Goal: Find specific page/section: Find specific page/section

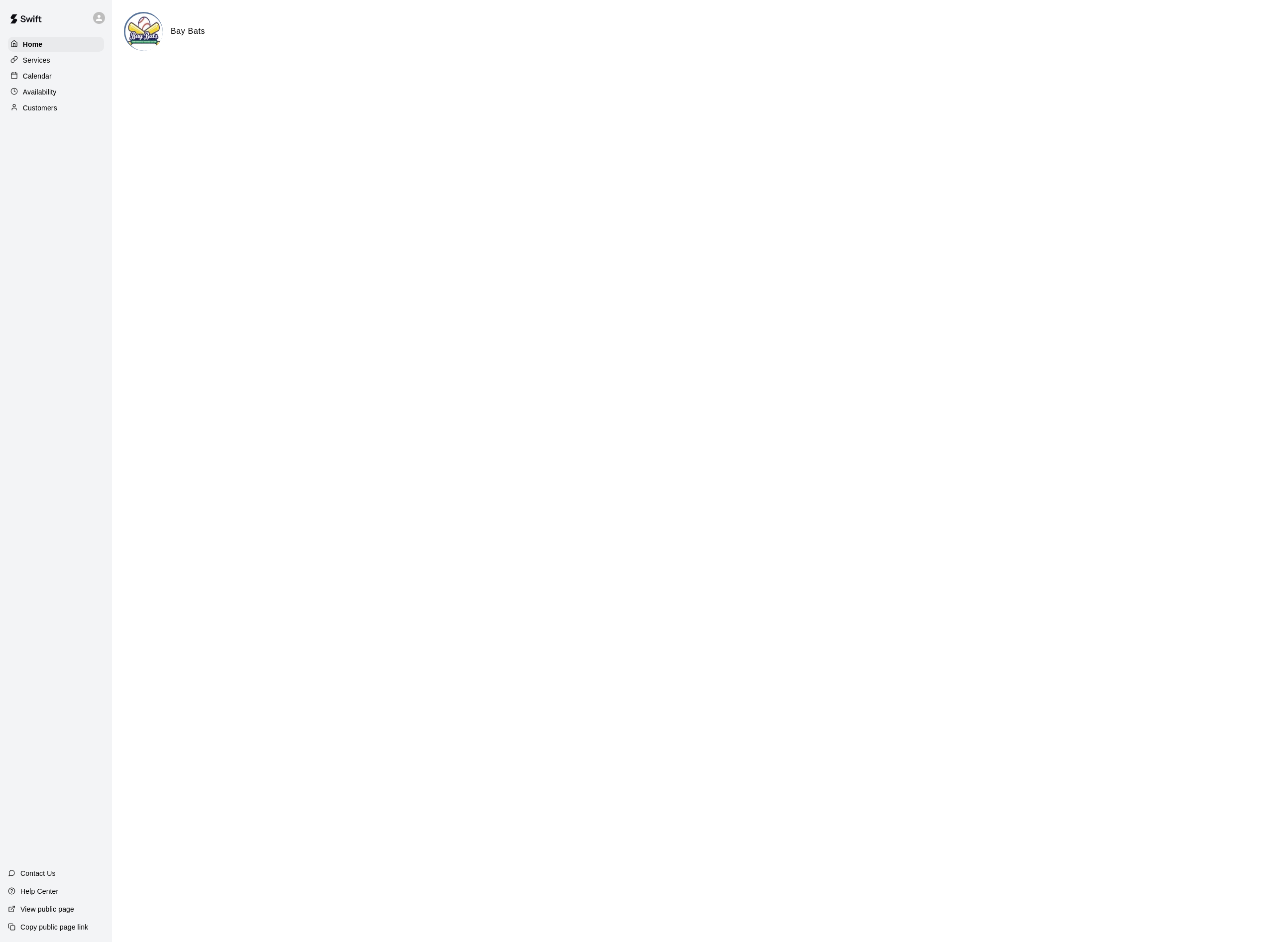
click at [39, 74] on p "Calendar" at bounding box center [37, 76] width 29 height 10
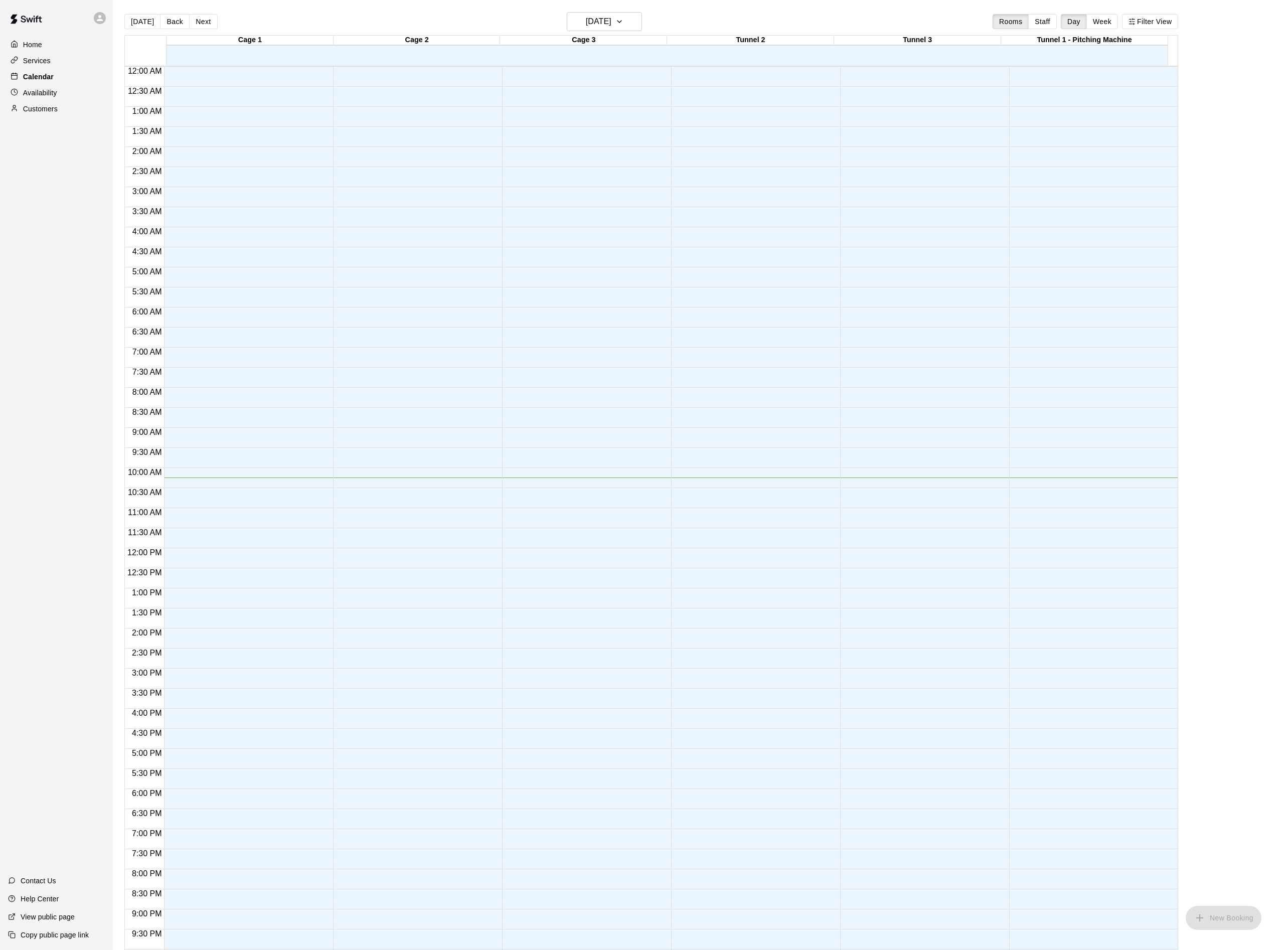
scroll to position [38, 0]
click at [1102, 21] on button "Week" at bounding box center [1102, 21] width 32 height 15
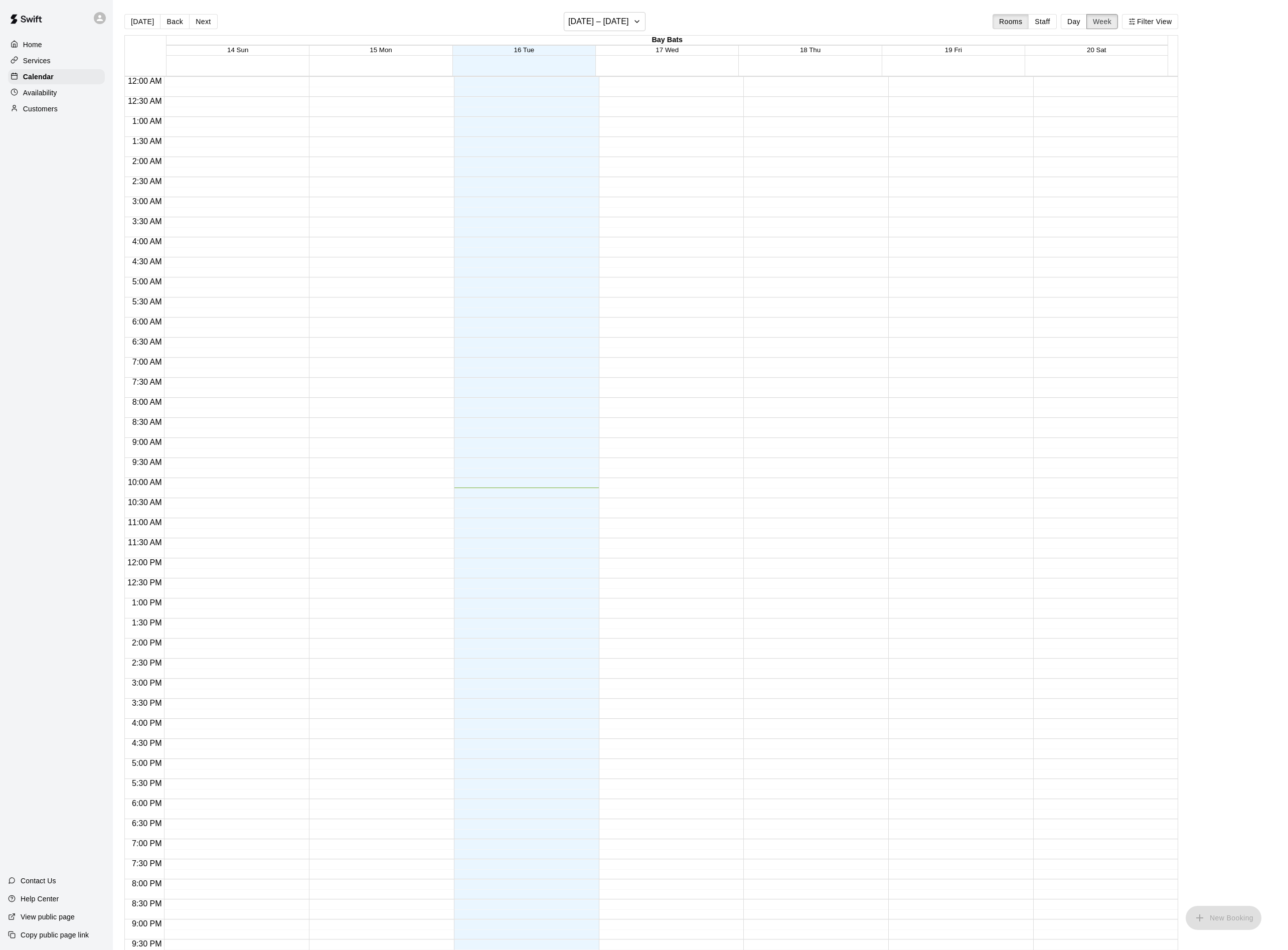
scroll to position [0, 0]
click at [42, 96] on p "Availability" at bounding box center [40, 92] width 34 height 10
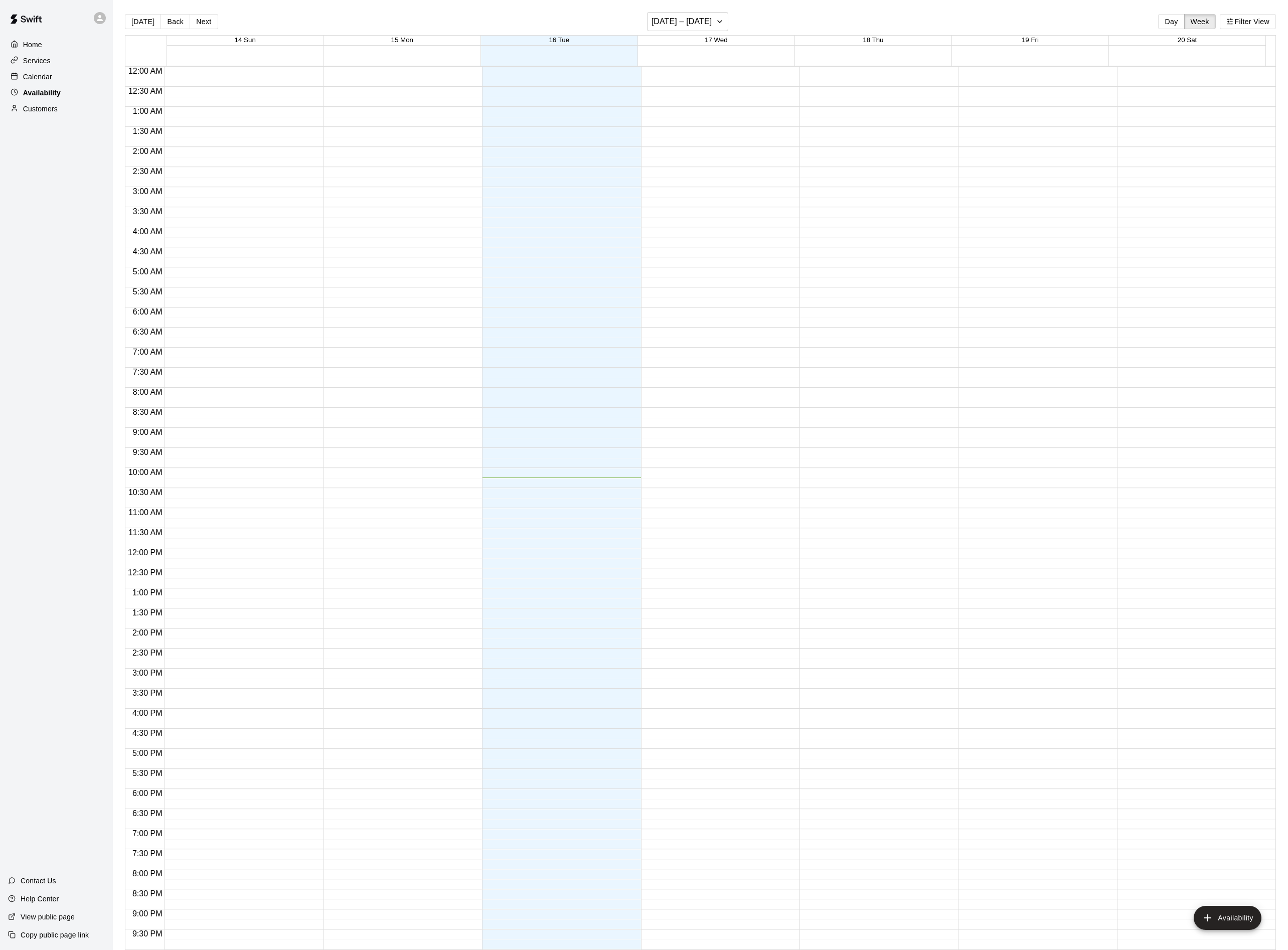
scroll to position [69, 0]
click at [41, 81] on p "Calendar" at bounding box center [38, 77] width 29 height 10
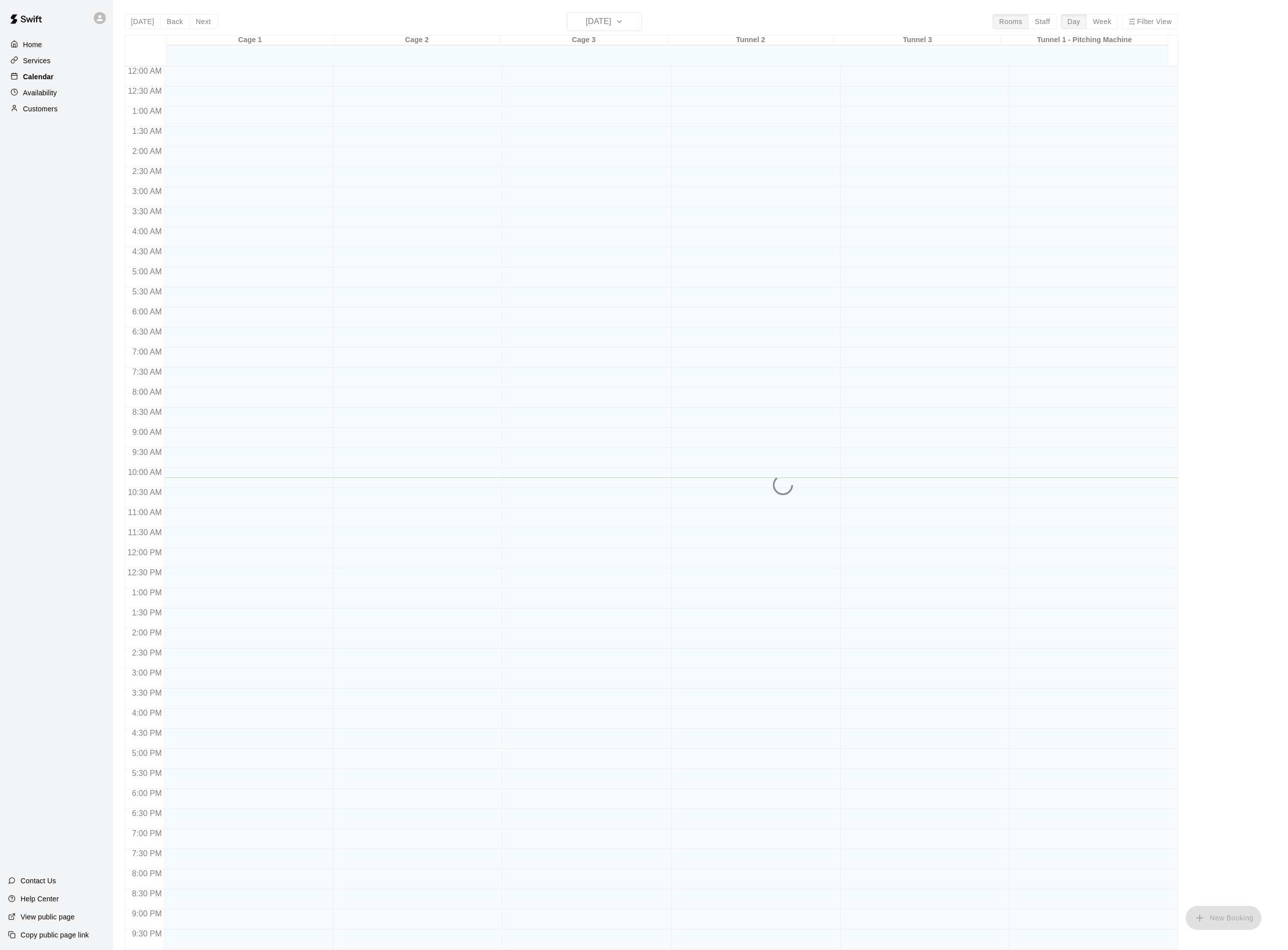
scroll to position [38, 0]
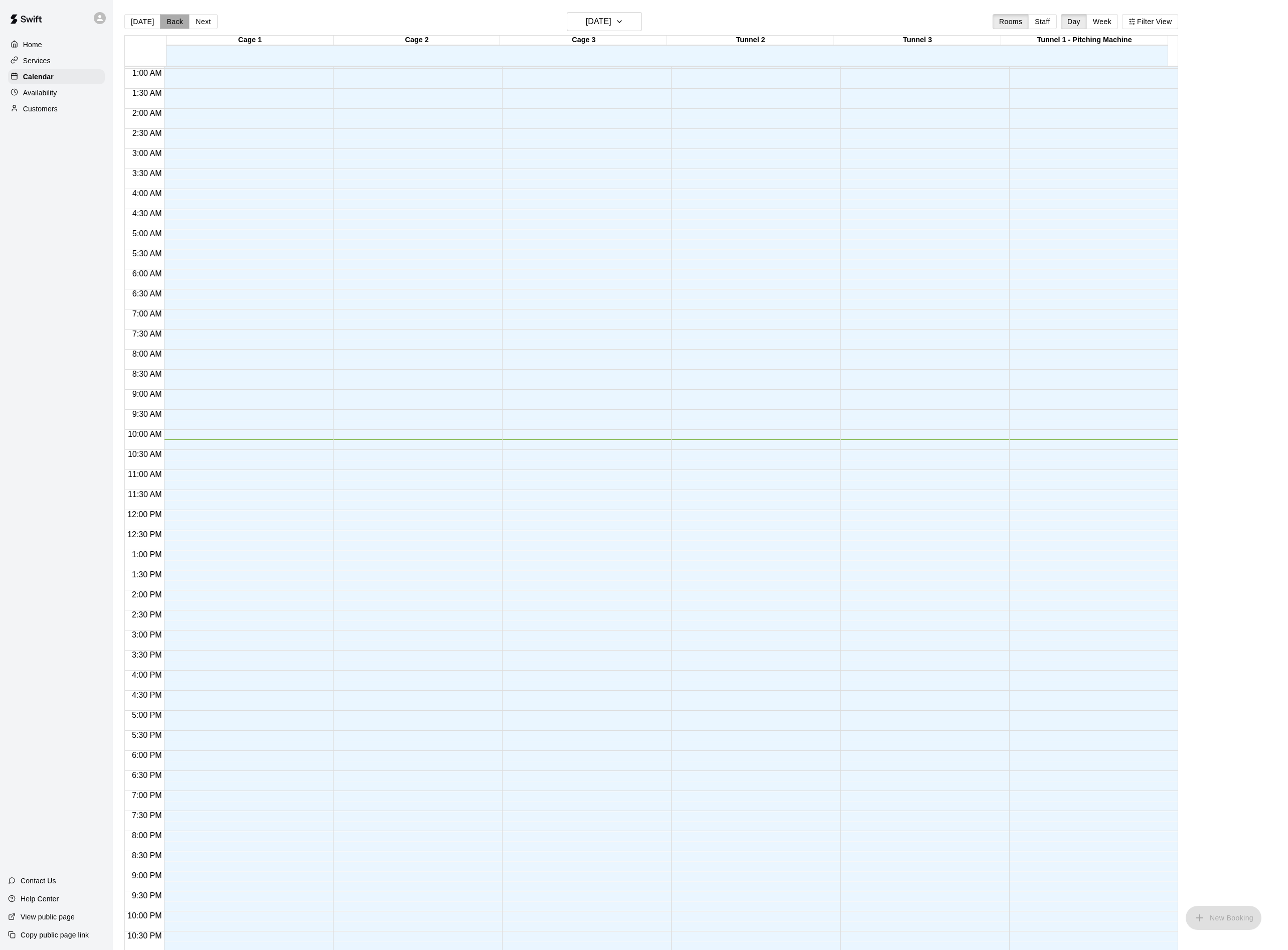
click at [176, 19] on button "Back" at bounding box center [175, 21] width 30 height 15
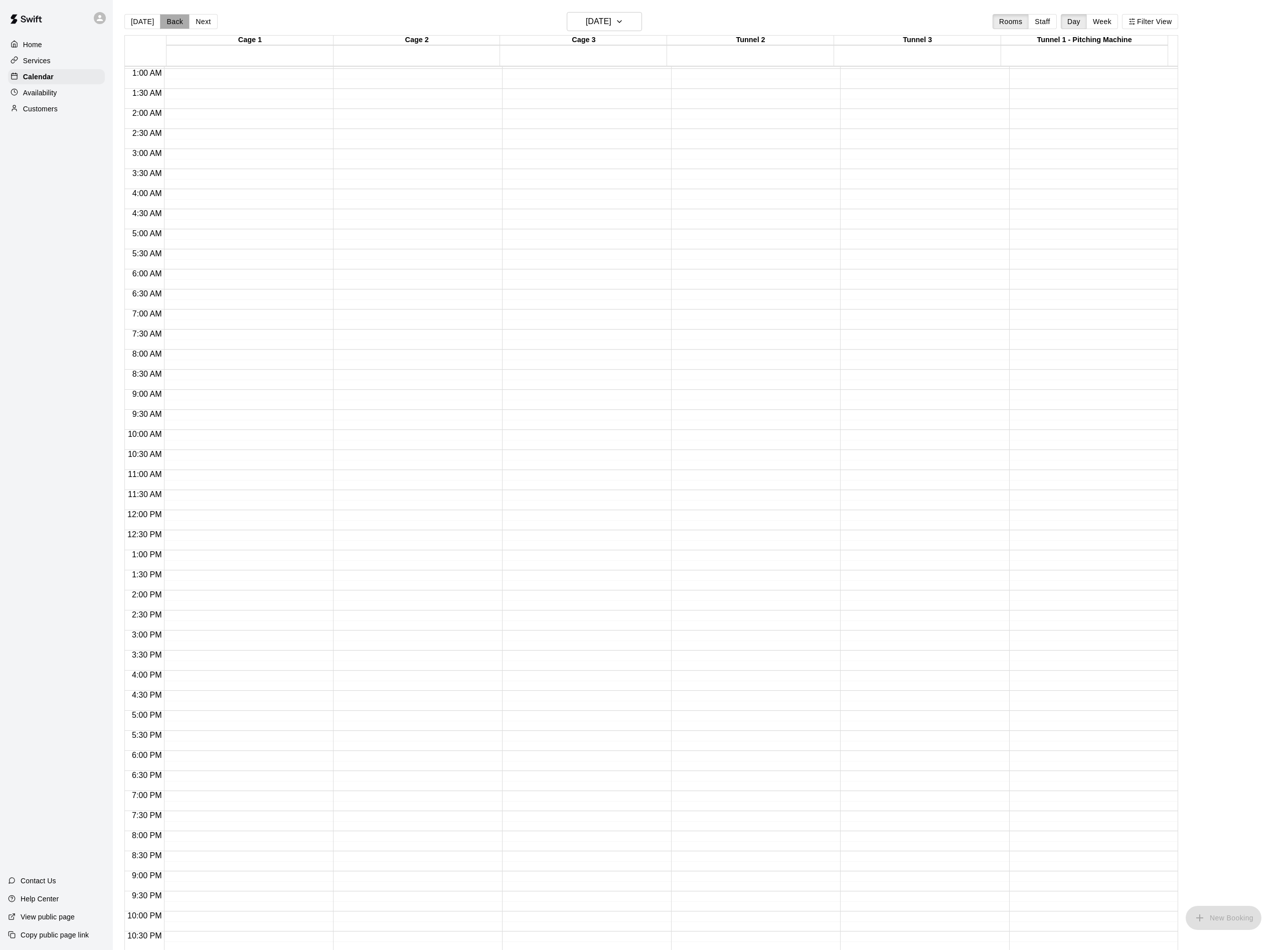
click at [176, 19] on button "Back" at bounding box center [175, 21] width 30 height 15
click at [1106, 23] on button "Week" at bounding box center [1102, 21] width 32 height 15
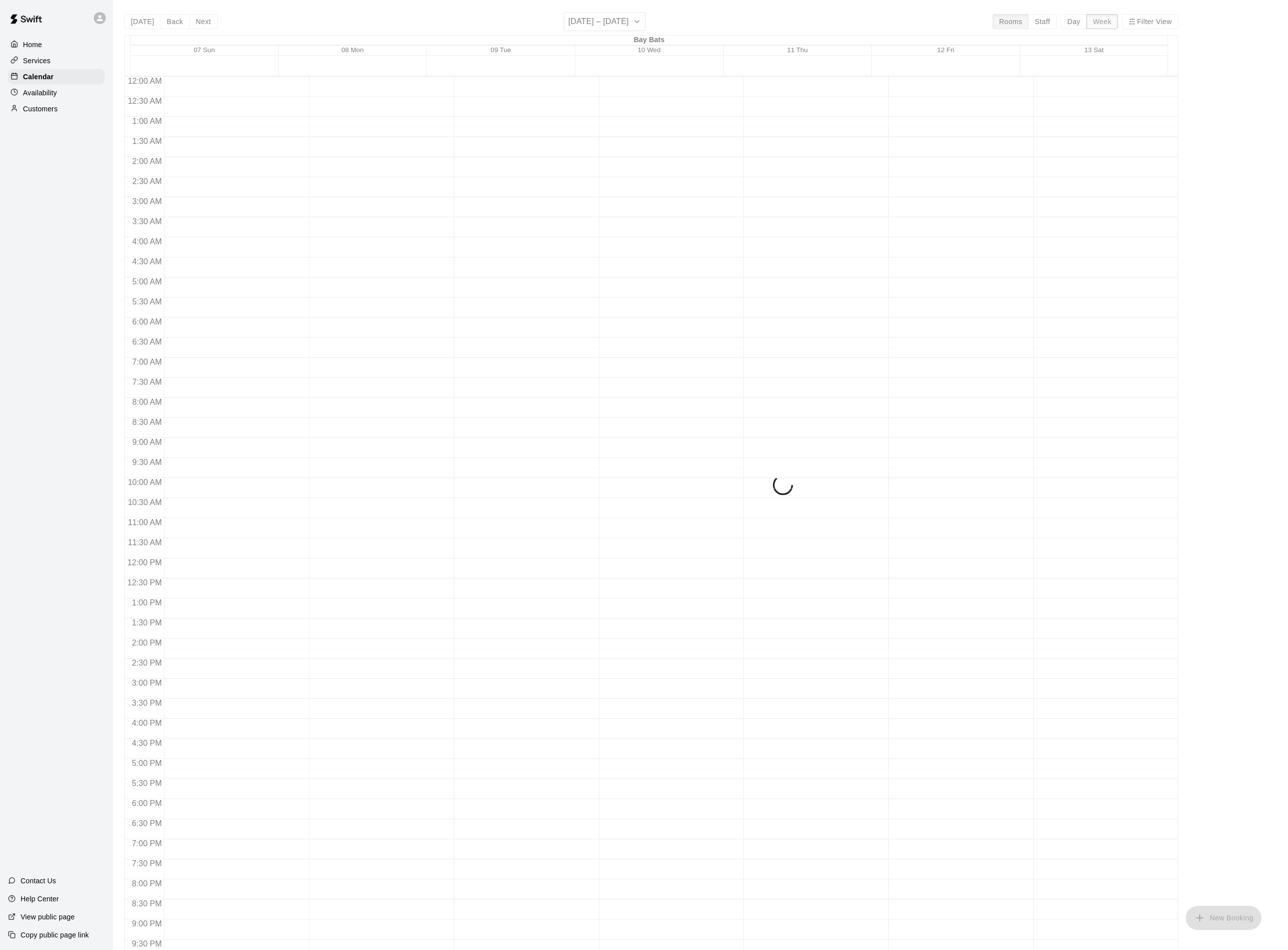
scroll to position [80, 0]
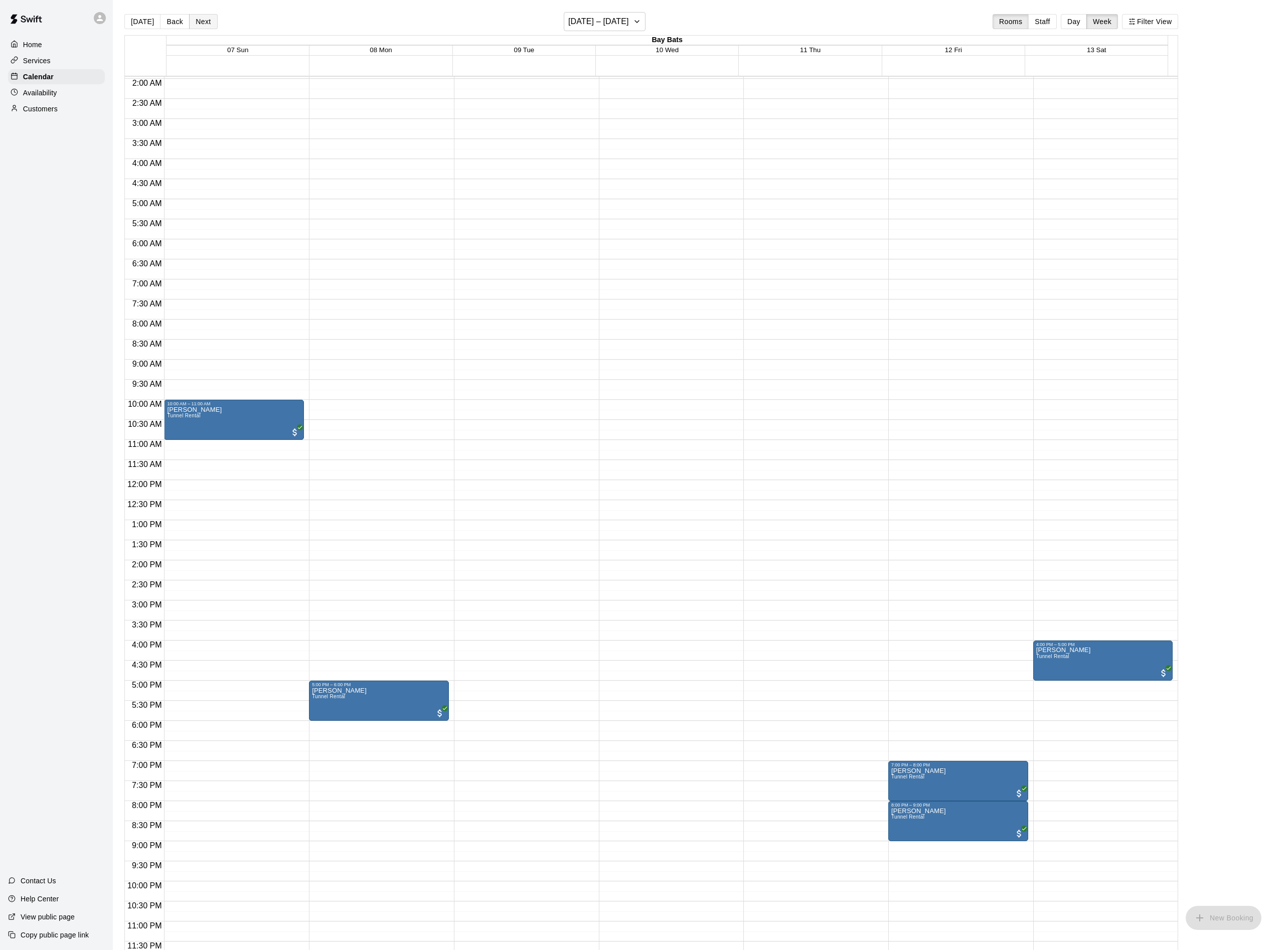
click at [212, 19] on button "Next" at bounding box center [203, 21] width 28 height 15
